Goal: Task Accomplishment & Management: Manage account settings

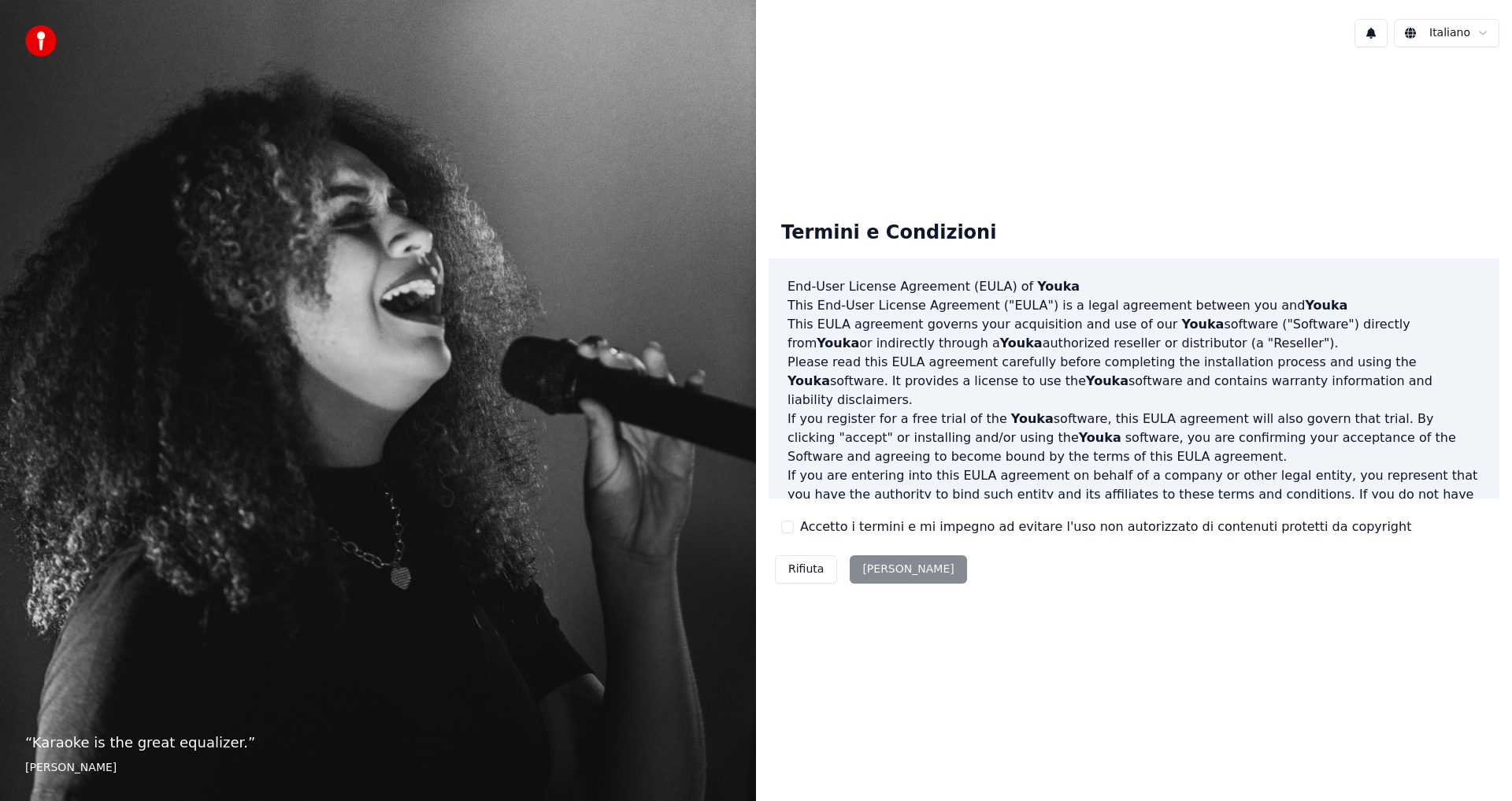
click at [882, 569] on div "Rifiuta Accetta" at bounding box center [870, 569] width 205 height 41
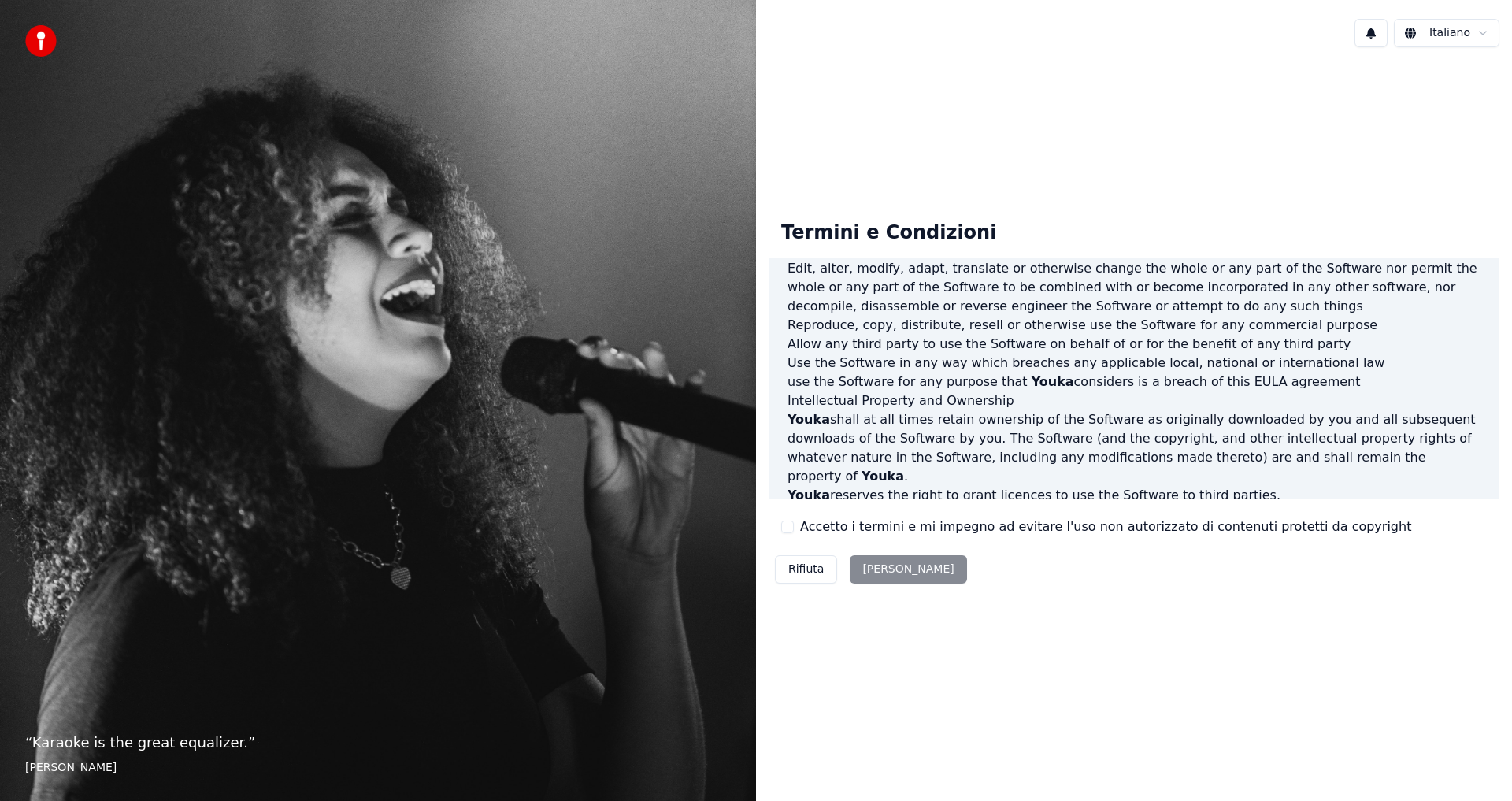
scroll to position [629, 0]
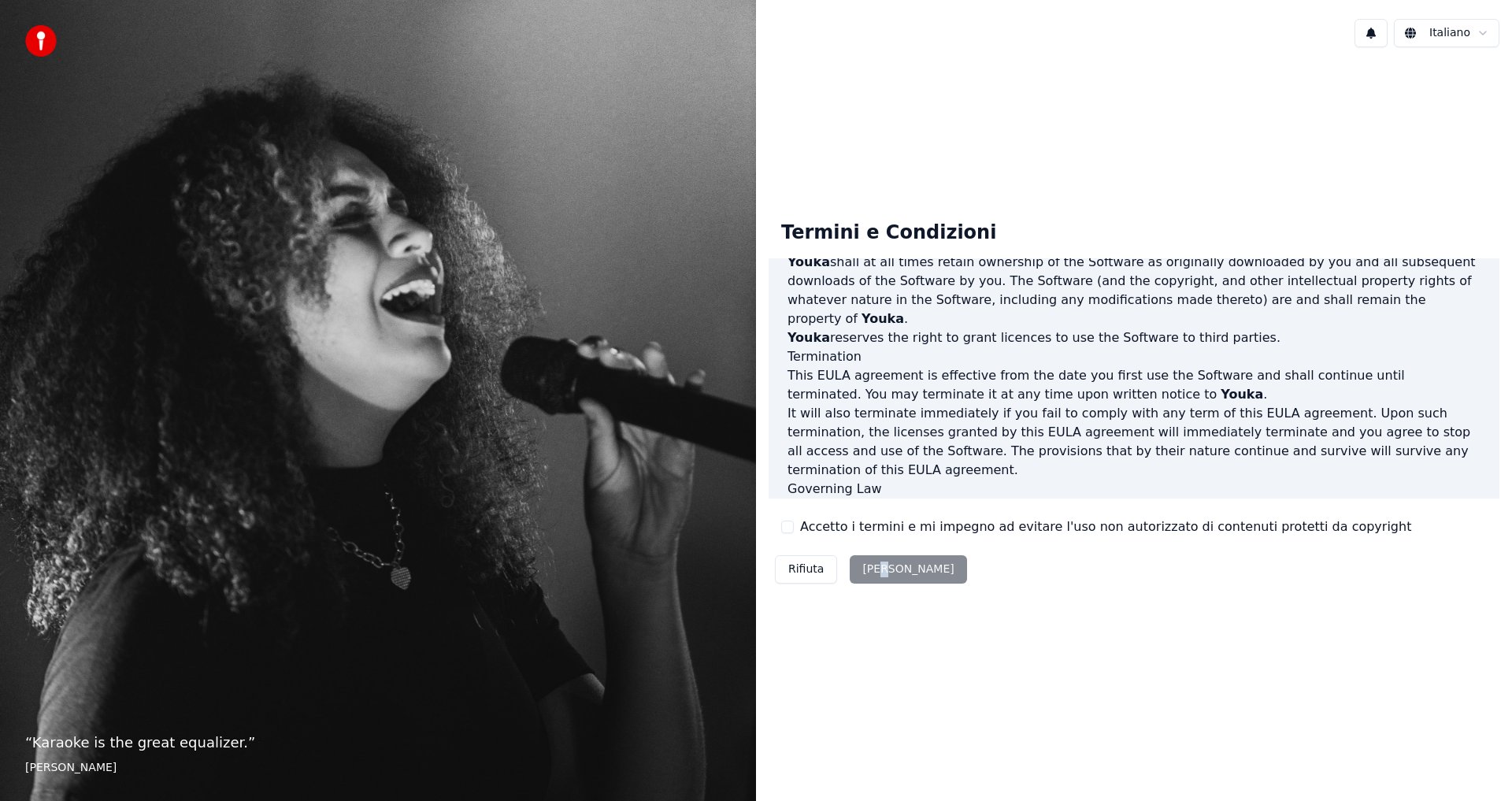
click at [881, 560] on div "Rifiuta Accetta" at bounding box center [870, 569] width 205 height 41
click at [1267, 531] on label "Accetto i termini e mi impegno ad evitare l'uso non autorizzato di contenuti pr…" at bounding box center [1106, 526] width 611 height 19
click at [794, 531] on button "Accetto i termini e mi impegno ad evitare l'uso non autorizzato di contenuti pr…" at bounding box center [787, 527] width 13 height 13
click at [877, 574] on button "Accetta" at bounding box center [908, 569] width 117 height 28
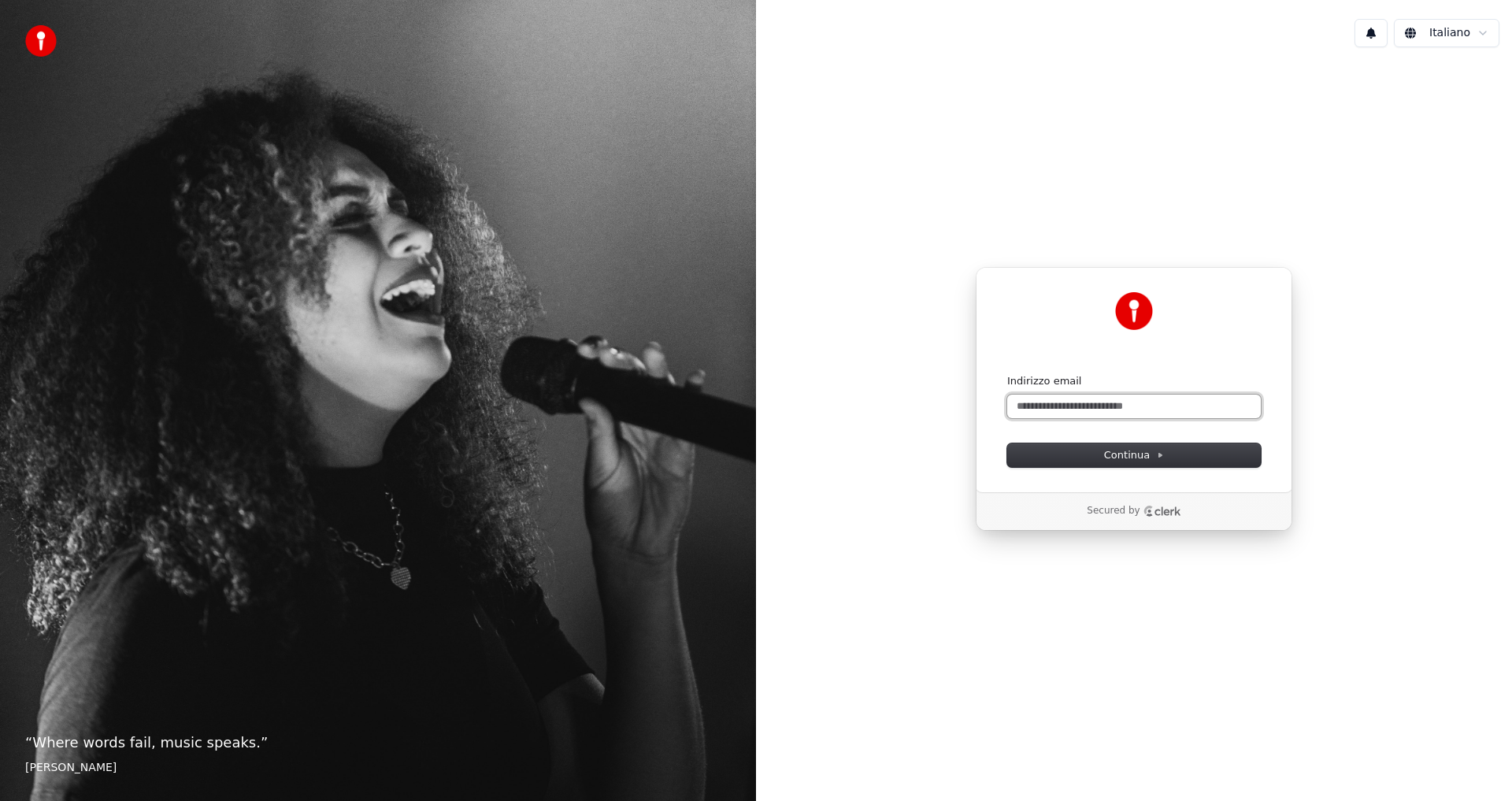
click at [1091, 410] on input "Indirizzo email" at bounding box center [1134, 406] width 253 height 24
click at [1061, 411] on input "Indirizzo email" at bounding box center [1134, 406] width 253 height 24
click at [1060, 410] on input "Indirizzo email" at bounding box center [1134, 406] width 253 height 24
click at [1059, 405] on input "Indirizzo email" at bounding box center [1134, 406] width 253 height 24
click at [1112, 462] on button "Continua" at bounding box center [1134, 455] width 253 height 24
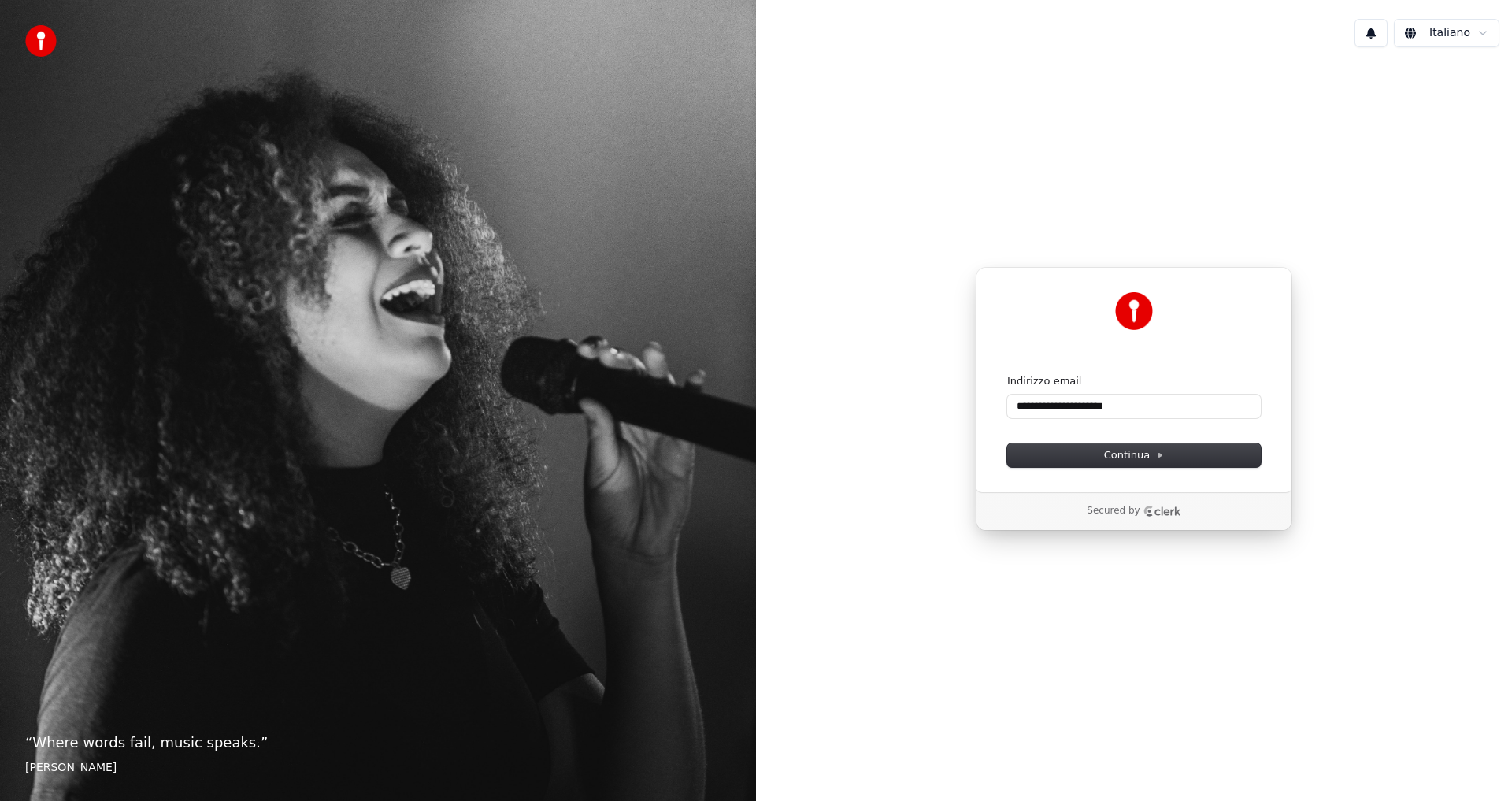
type input "**********"
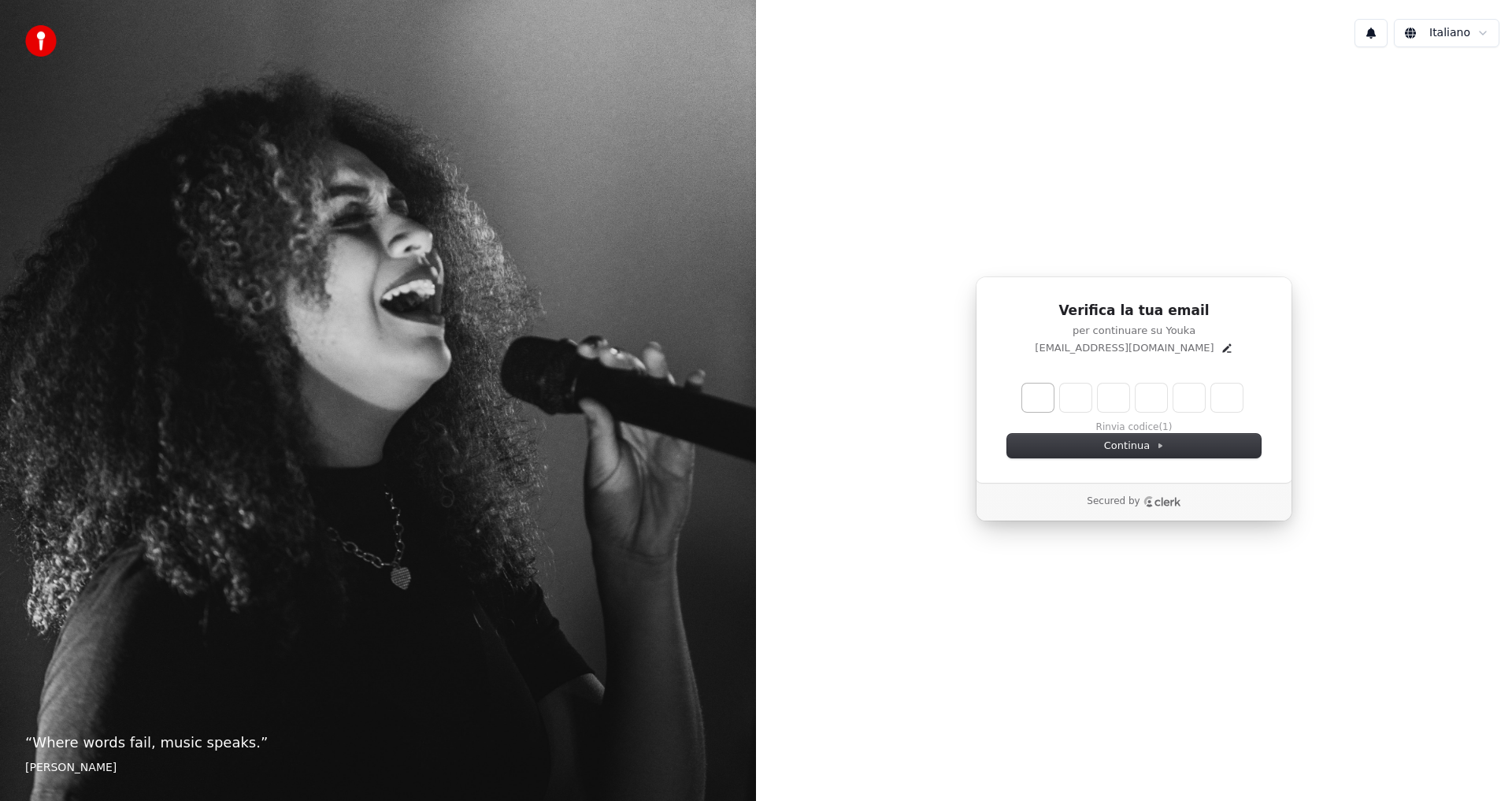
type input "******"
type input "*"
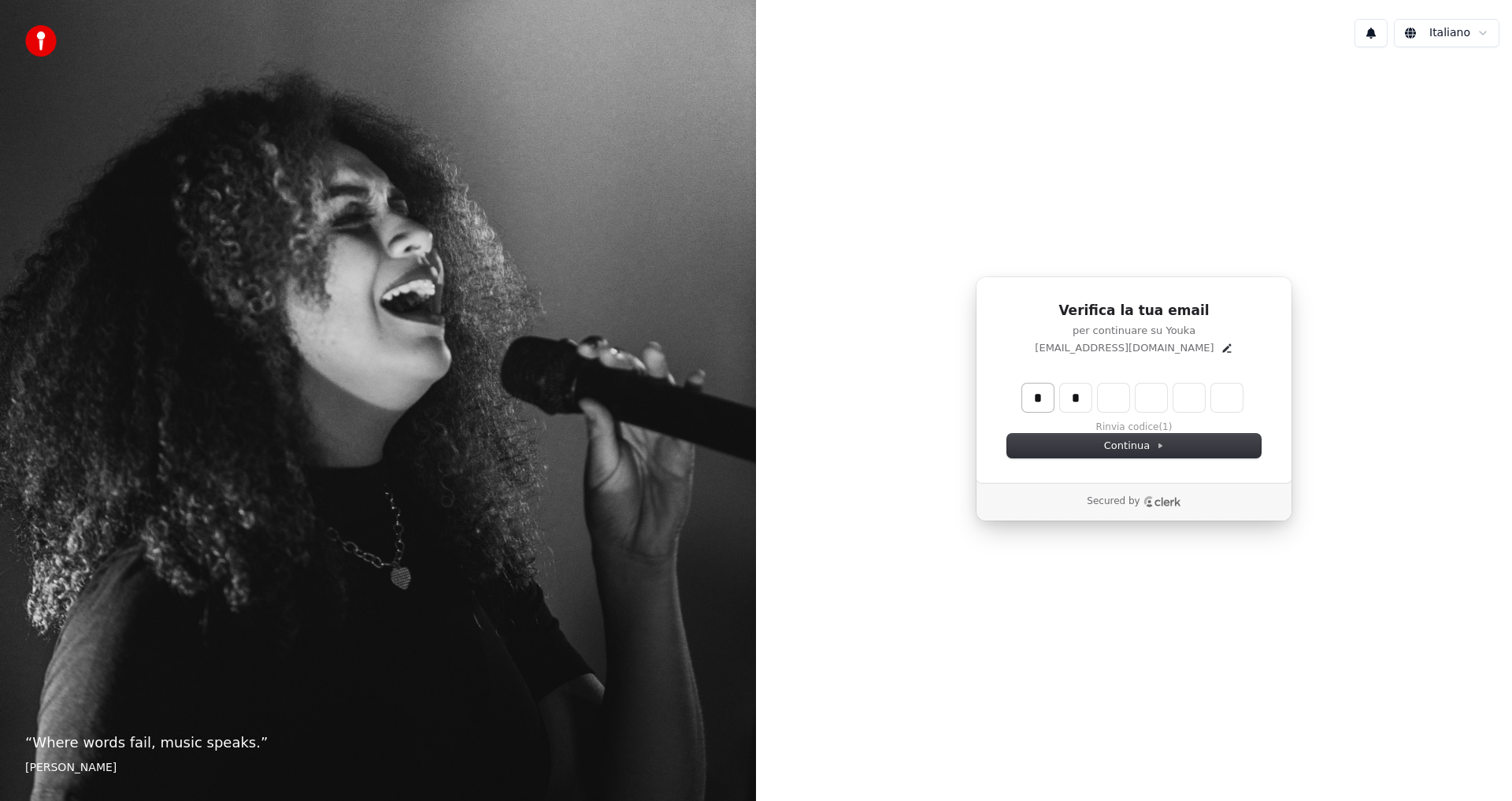
type input "*"
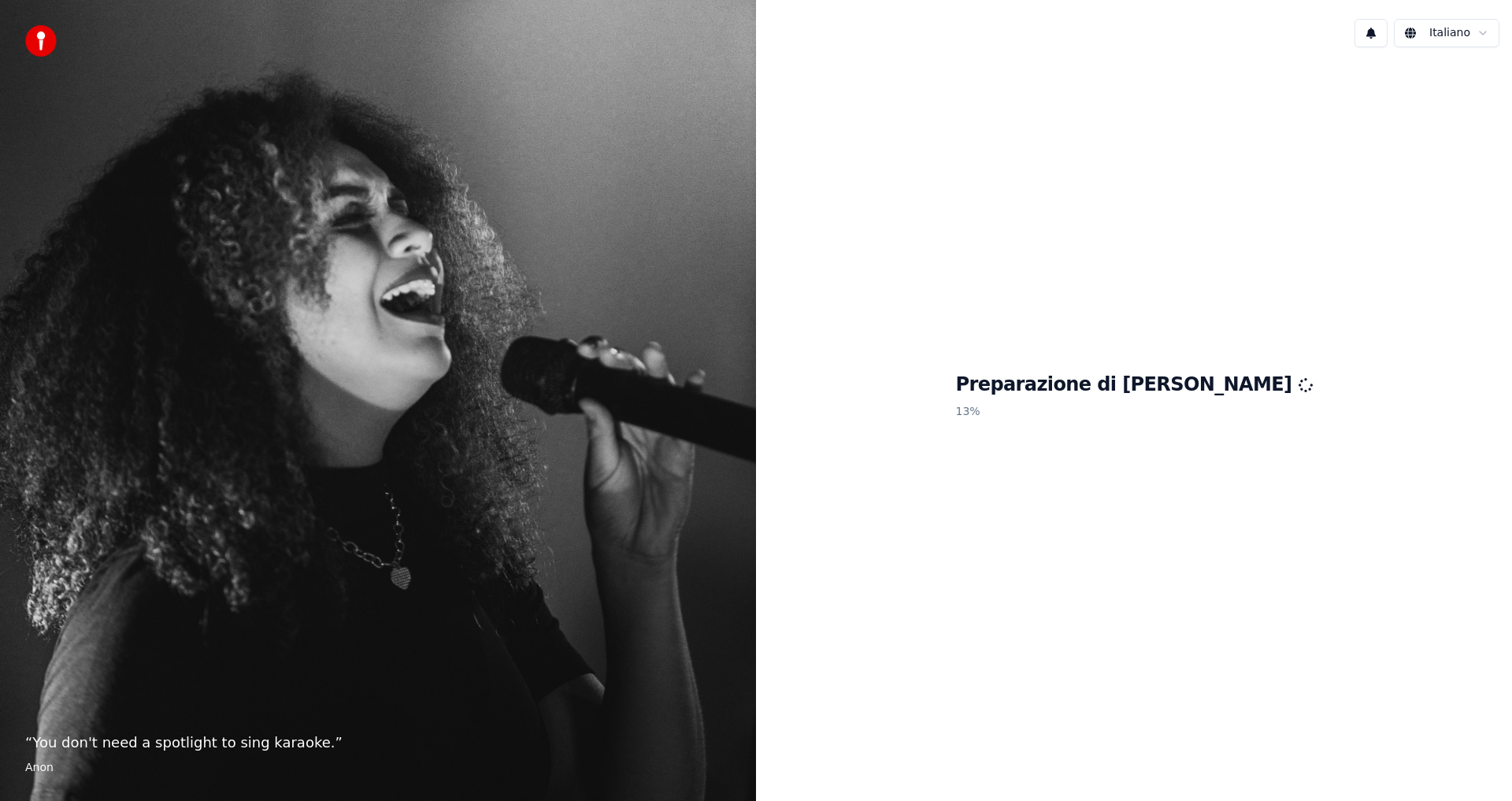
click at [1450, 36] on html "“ You don't need a spotlight to sing karaoke. ” Anon Italiano Preparazione di Y…" at bounding box center [756, 400] width 1512 height 801
click at [973, 229] on div "Preparazione di Youka 100 %" at bounding box center [1134, 399] width 756 height 678
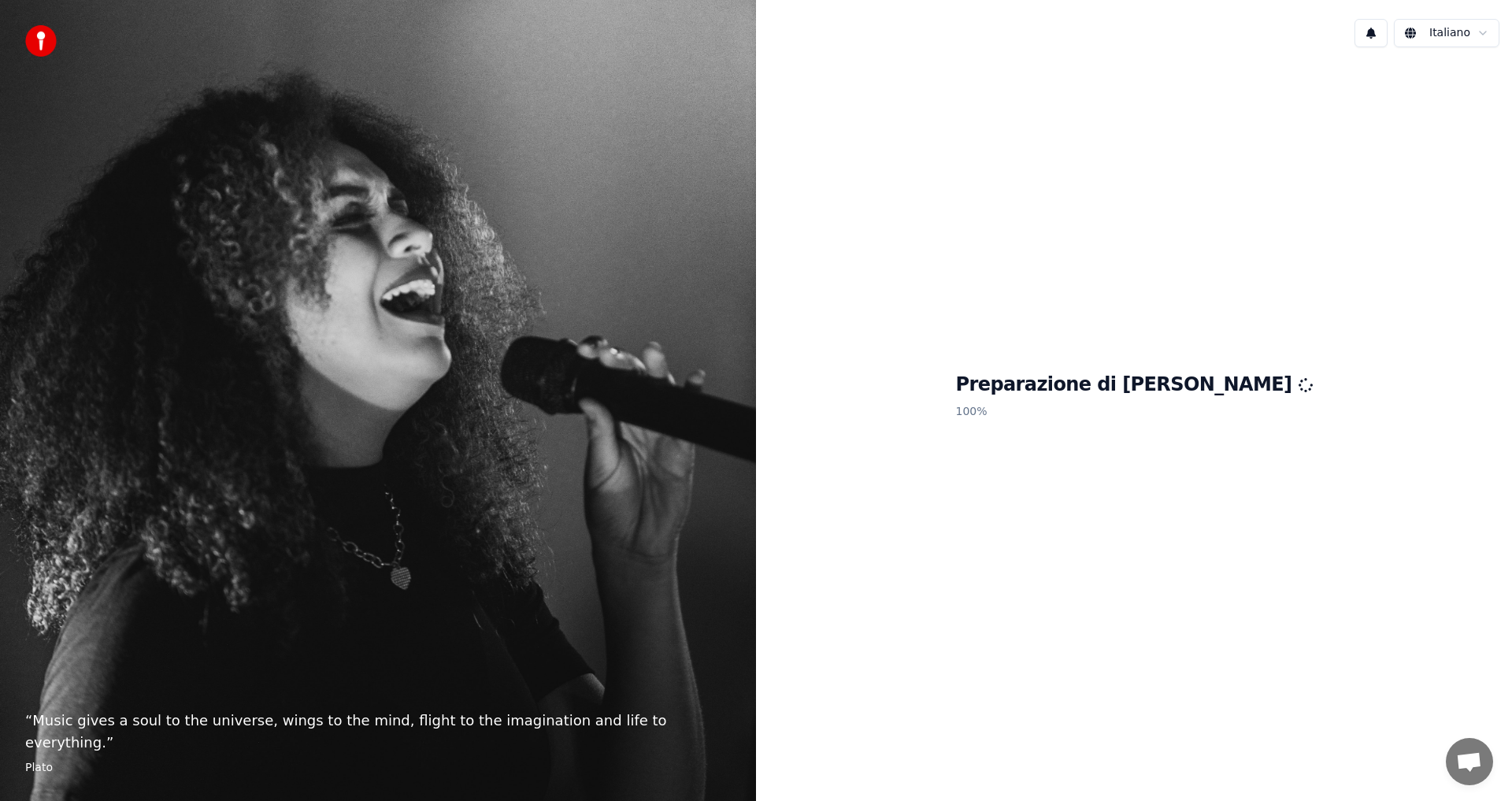
click at [1017, 126] on div "Preparazione di Youka 100 %" at bounding box center [1134, 399] width 756 height 678
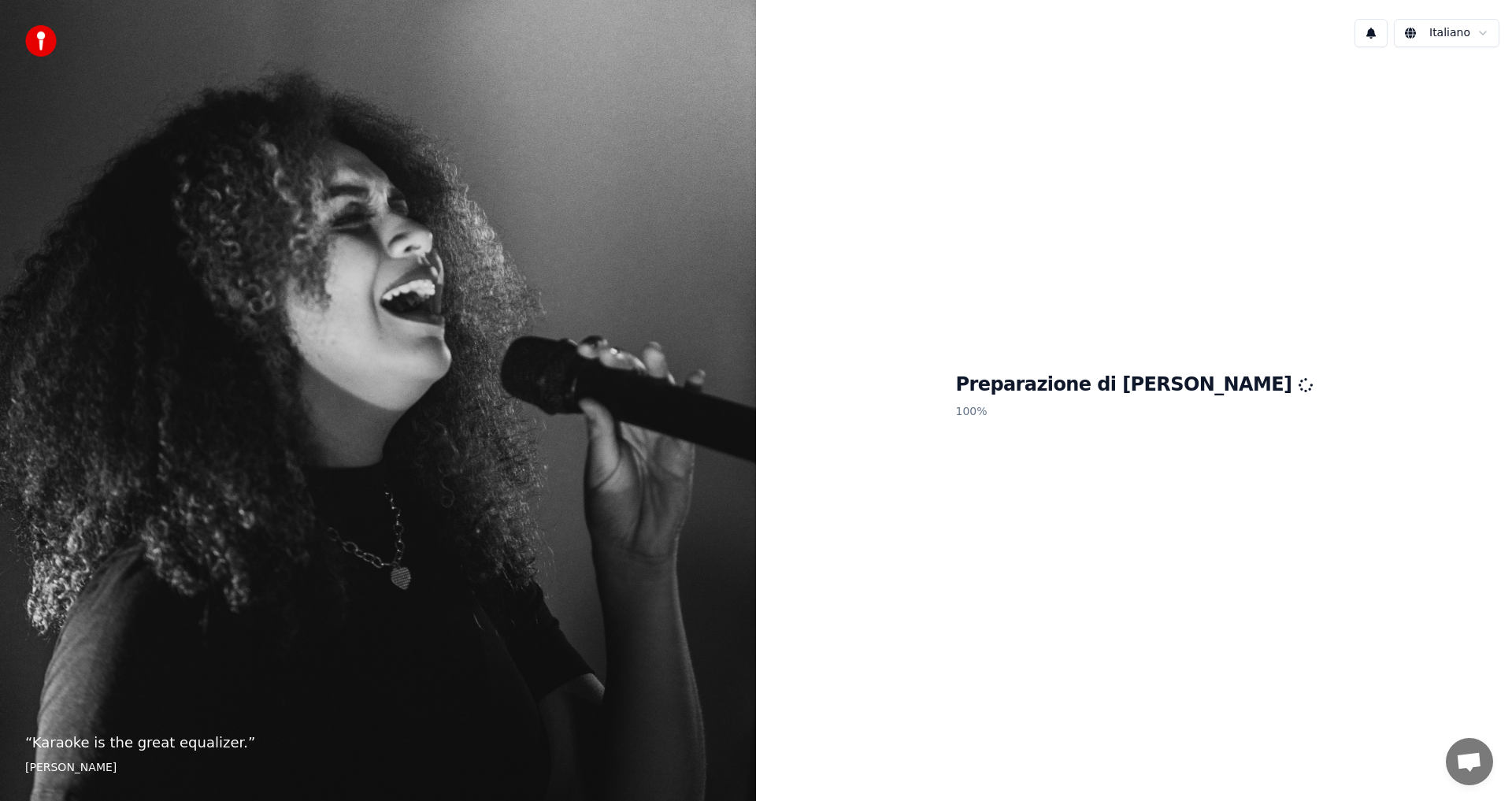
click at [1023, 561] on div "Preparazione di Youka 100 %" at bounding box center [1134, 399] width 756 height 678
click at [1143, 472] on div "Preparazione di Youka 100 %" at bounding box center [1134, 399] width 756 height 678
click at [33, 55] on img at bounding box center [41, 41] width 31 height 31
